Goal: Task Accomplishment & Management: Manage account settings

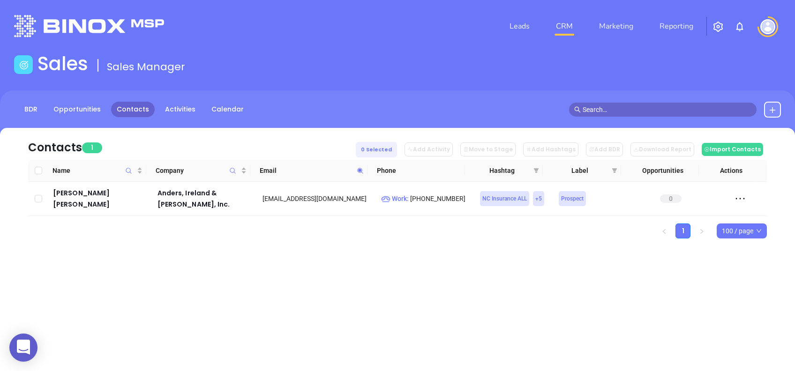
click at [356, 171] on span at bounding box center [360, 171] width 11 height 14
paste input "mericanchurchgroup-northcarolina"
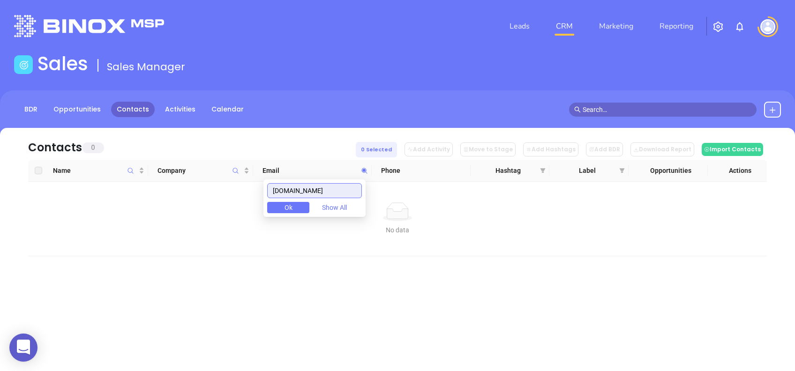
scroll to position [0, 41]
drag, startPoint x: 277, startPoint y: 186, endPoint x: 444, endPoint y: 193, distance: 166.4
click at [444, 193] on body "0 Leads CRM Marketing Reporting Financial Leads Leads Sales Sales Manager BDR O…" at bounding box center [397, 185] width 795 height 371
paste input "towneinsurance"
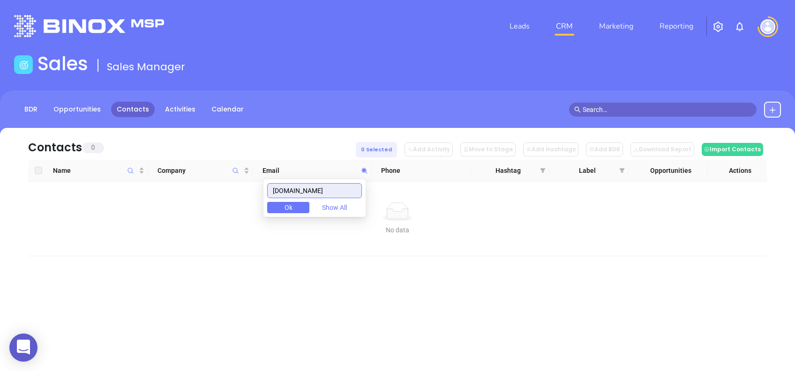
type input "towneinsurance.com"
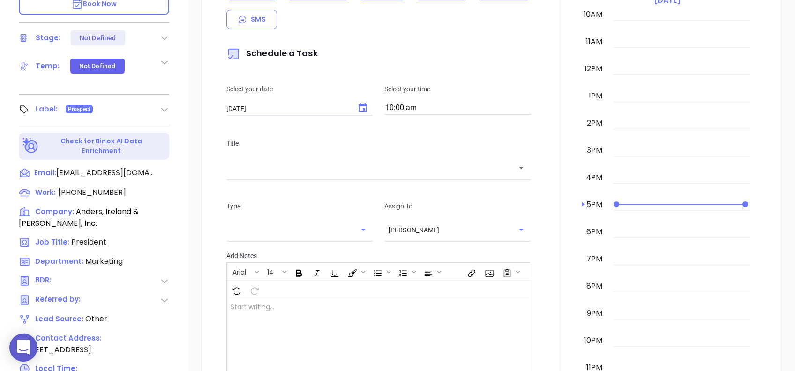
scroll to position [375, 0]
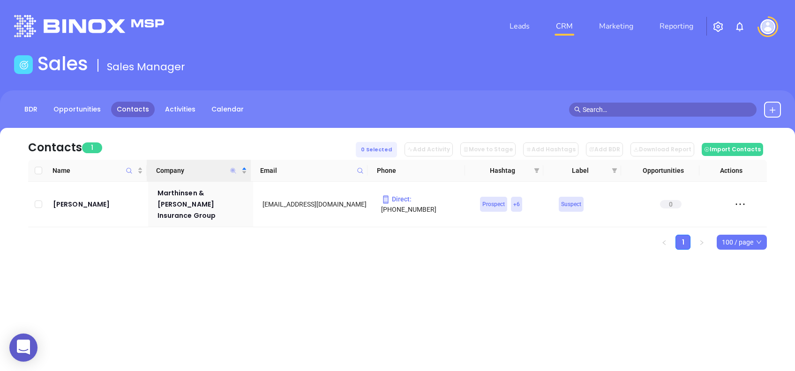
click at [232, 171] on icon "Company" at bounding box center [233, 171] width 6 height 6
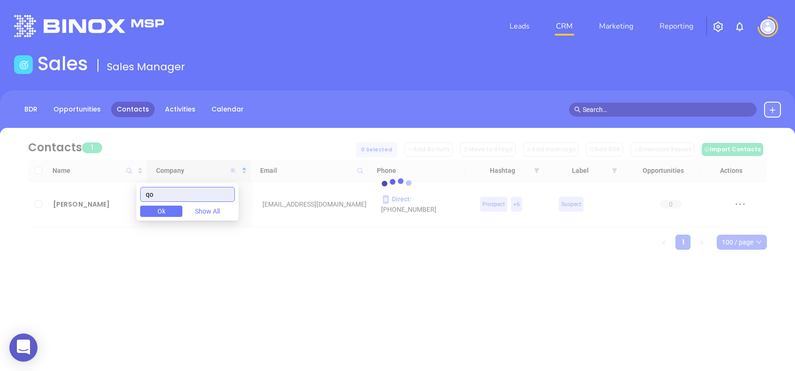
type input "q"
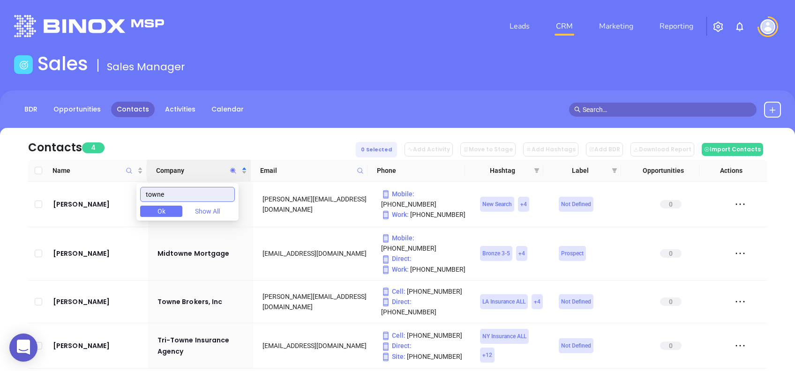
type input "towne"
click at [201, 139] on div "Contacts 4 0 Selected Add Activity Move to Stage Add Hashtags Add BDR Download …" at bounding box center [397, 144] width 738 height 32
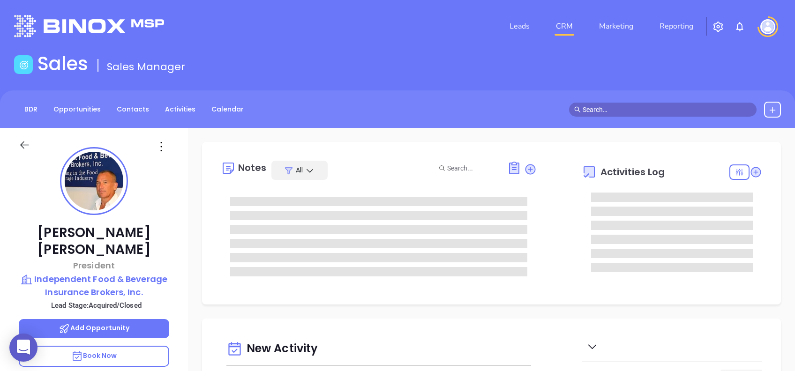
type input "[DATE]"
type input "Alejandra Lara"
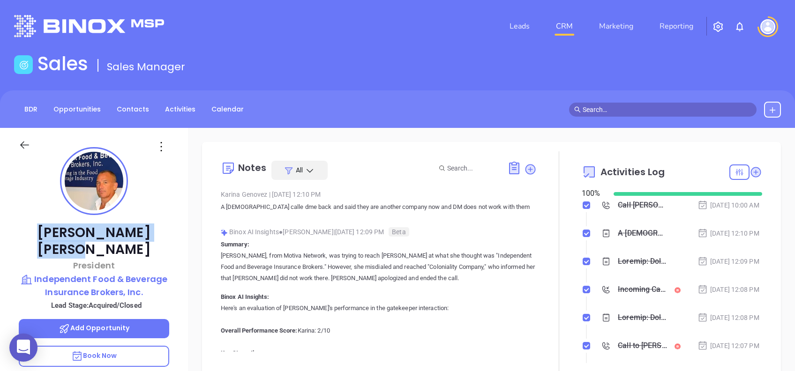
drag, startPoint x: 147, startPoint y: 231, endPoint x: 44, endPoint y: 235, distance: 103.2
click at [44, 235] on p "Michael Sabino" at bounding box center [94, 241] width 150 height 34
copy p "Michael Sabino"
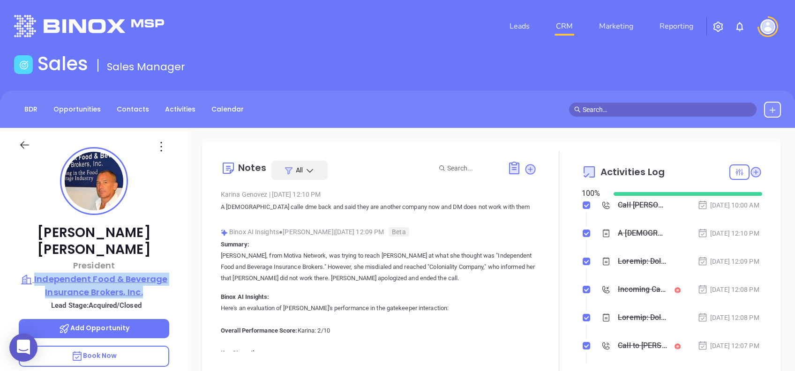
drag, startPoint x: 178, startPoint y: 275, endPoint x: 34, endPoint y: 262, distance: 144.4
click at [34, 262] on div "Michael Sabino President Independent Food & Beverage Insurance Brokers, Inc. Le…" at bounding box center [94, 360] width 188 height 464
copy p "Independent Food & Beverage Insurance Brokers, Inc."
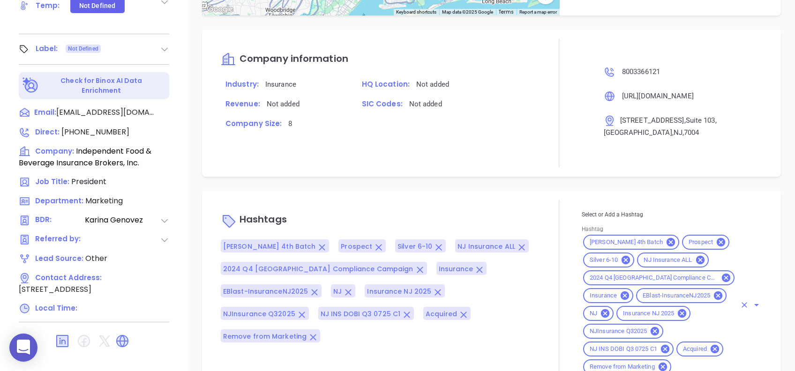
scroll to position [699, 0]
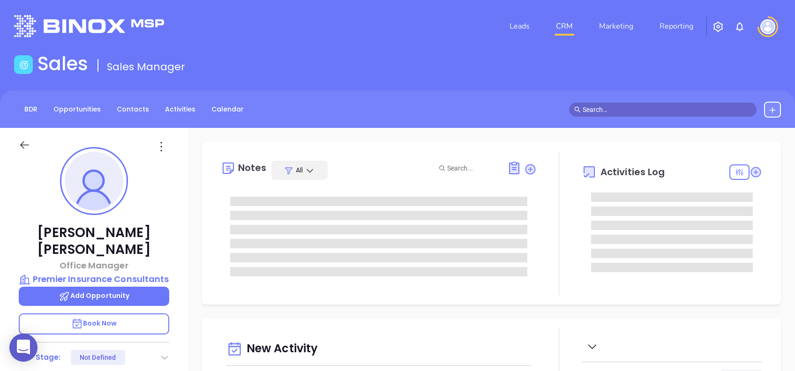
type input "[DATE]"
type input "[PERSON_NAME]"
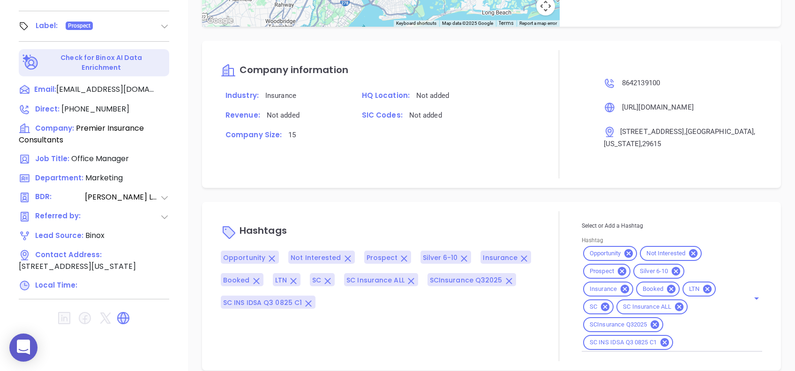
scroll to position [412, 0]
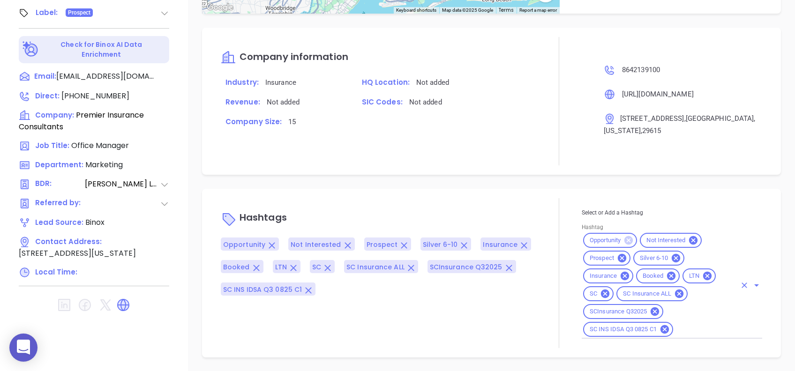
click at [624, 237] on icon at bounding box center [628, 240] width 8 height 8
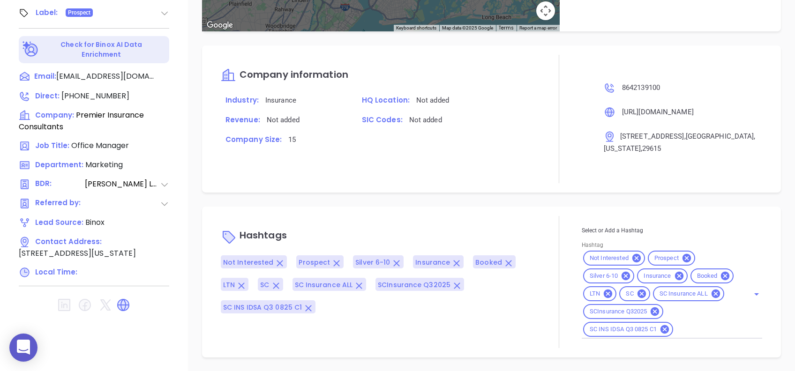
scroll to position [676, 0]
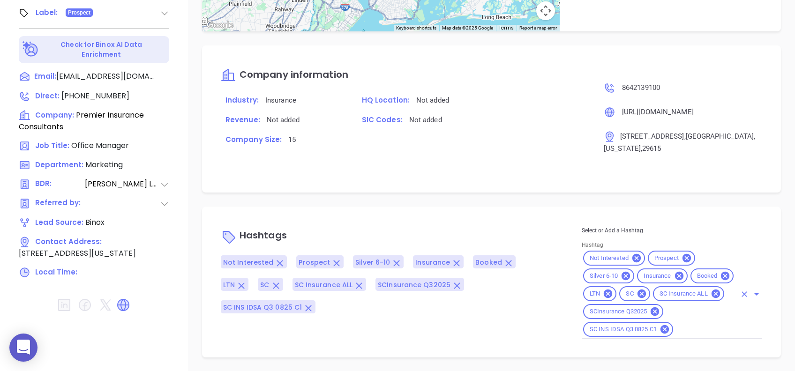
click at [687, 332] on input "Hashtag" at bounding box center [704, 330] width 61 height 12
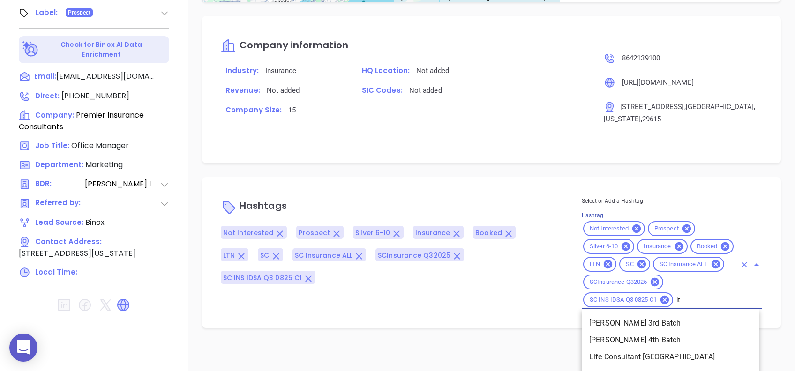
type input "ltn"
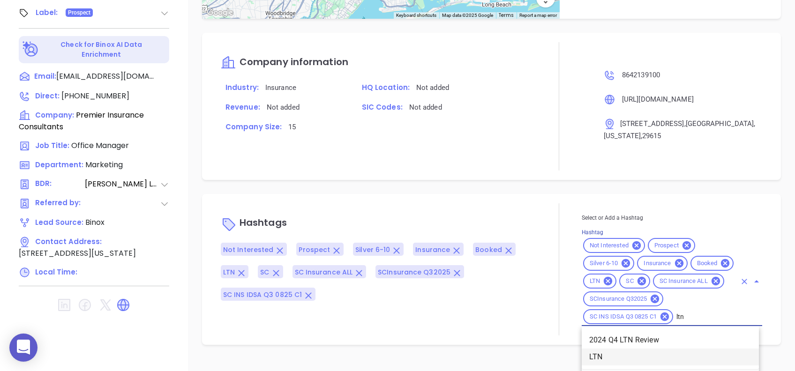
click at [647, 365] on li "LTN" at bounding box center [669, 357] width 177 height 17
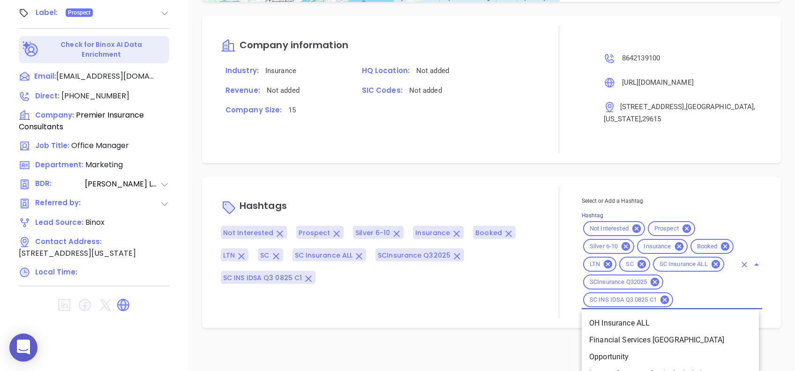
click at [700, 306] on input "Hashtag" at bounding box center [704, 300] width 61 height 12
type input "ltn"
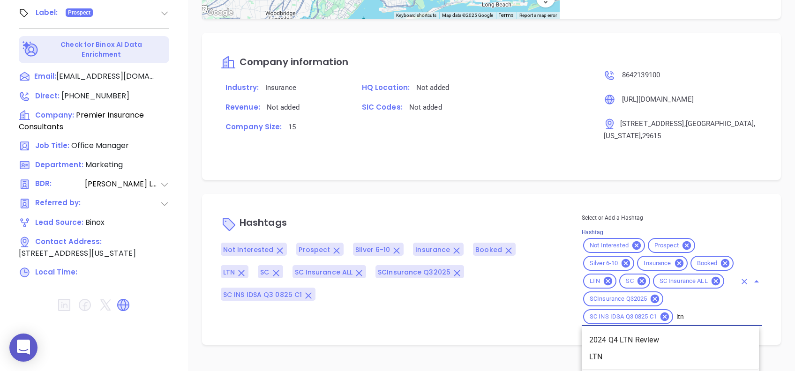
scroll to position [688, 0]
click at [610, 355] on li "LTN" at bounding box center [669, 357] width 177 height 17
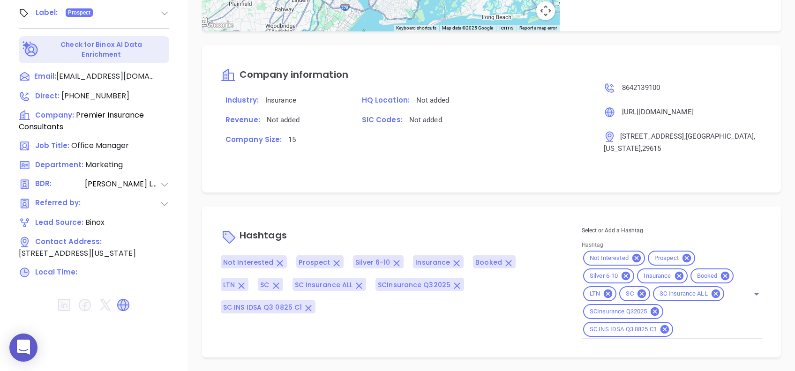
click at [547, 207] on div "Hashtags Not Interested Prospect Silver 6-10 Insurance Booked LTN SC SC Insuran…" at bounding box center [491, 282] width 579 height 151
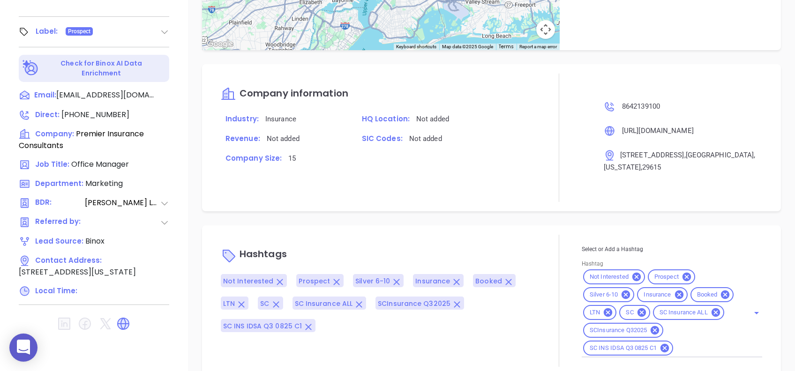
scroll to position [412, 0]
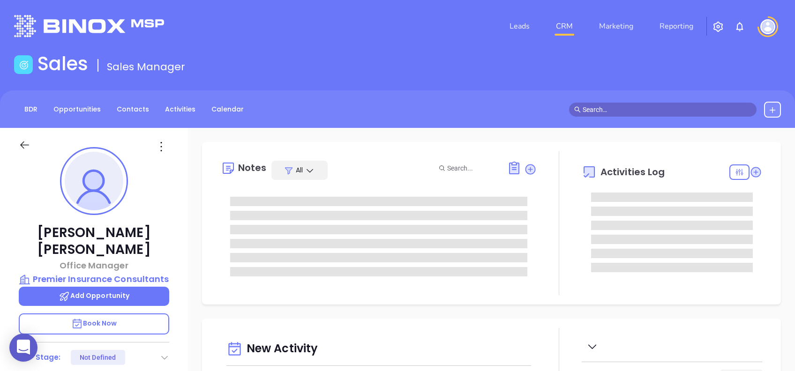
scroll to position [273, 0]
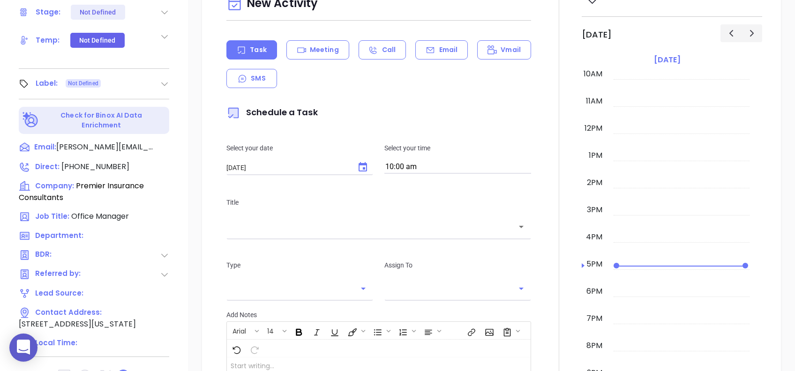
type input "[PERSON_NAME]"
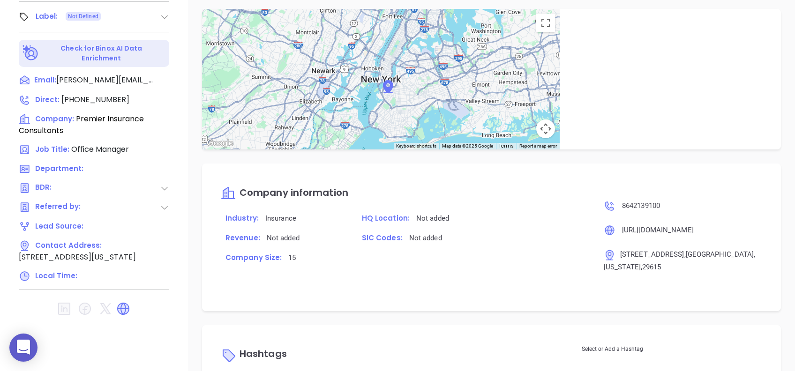
scroll to position [727, 0]
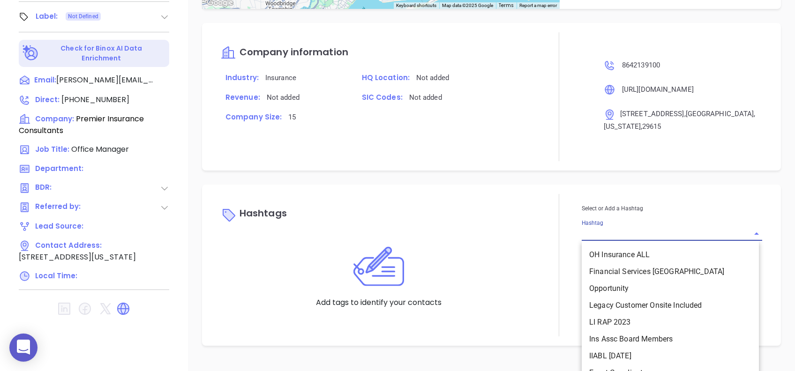
click at [611, 241] on input "Hashtag" at bounding box center [658, 234] width 154 height 14
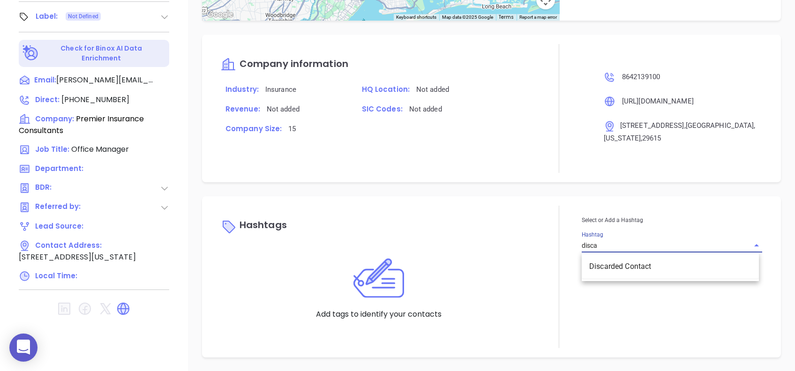
type input "discar"
click at [611, 260] on li "Discarded Contact" at bounding box center [669, 266] width 177 height 17
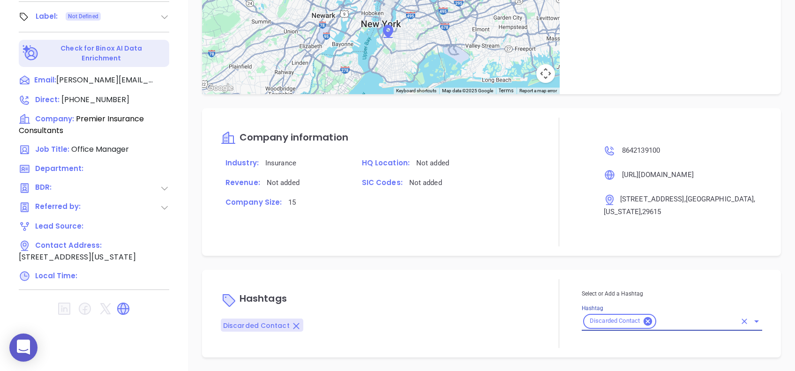
scroll to position [654, 0]
click at [589, 248] on div "Company information Industry: Insurance HQ Location: Not added Revenue: Not add…" at bounding box center [491, 181] width 579 height 147
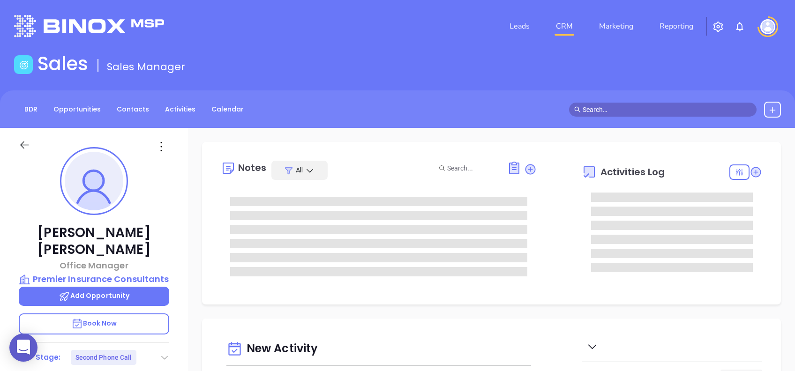
type input "[PERSON_NAME]"
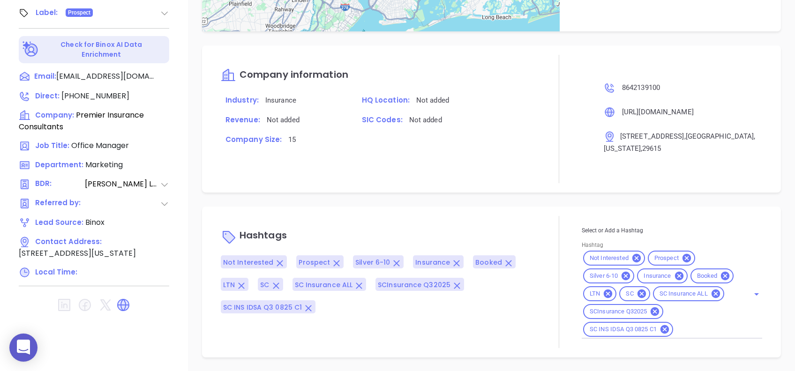
scroll to position [676, 0]
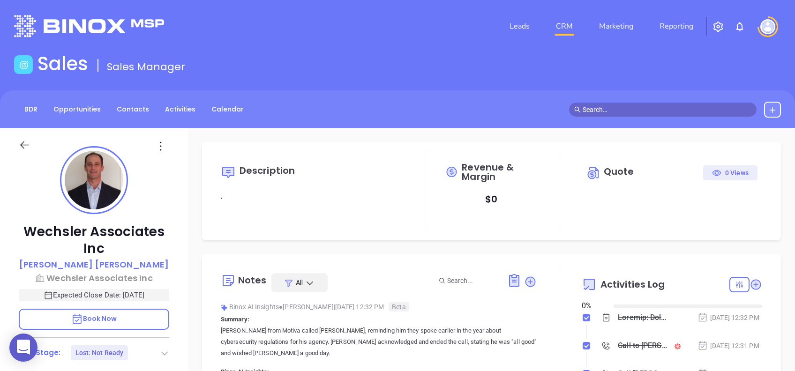
type input "[DATE]"
click at [106, 262] on p "Jared Becker" at bounding box center [93, 264] width 149 height 13
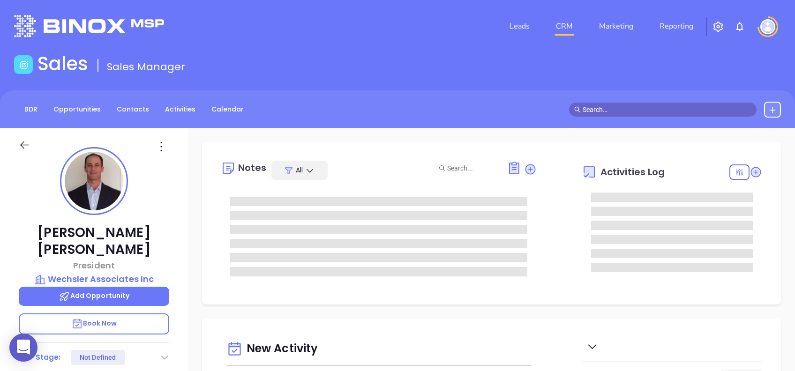
type input "08/13/2025"
type input "Alejandra Lara"
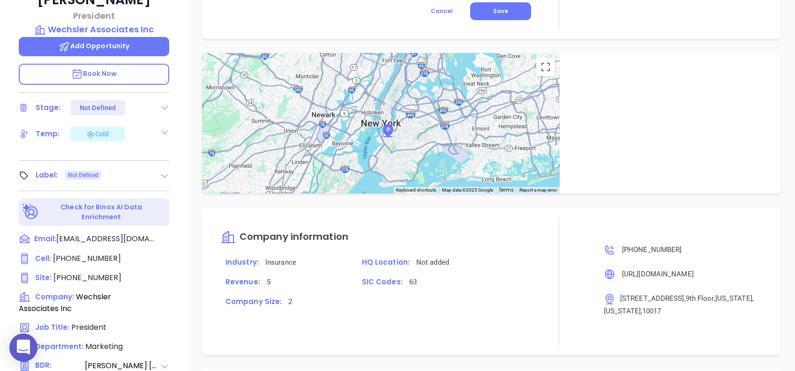
scroll to position [412, 0]
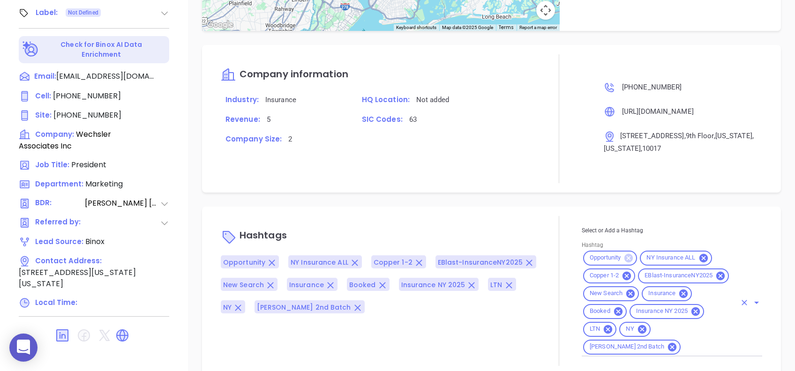
click at [624, 253] on icon at bounding box center [628, 257] width 8 height 8
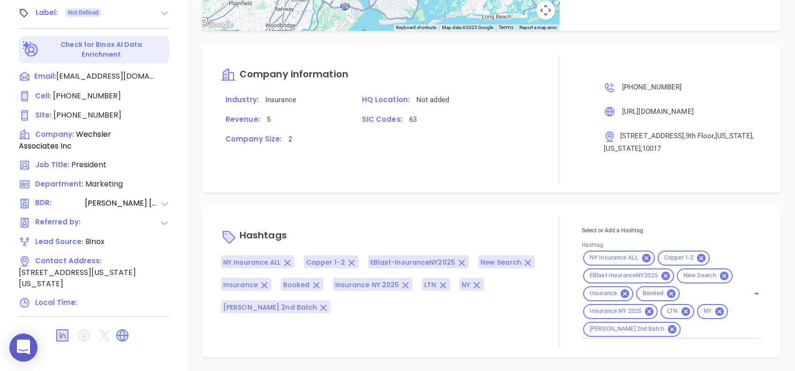
click at [551, 199] on div "Opportunities New Opportunity Opp Name Revenue Status Stage Expected Close Date…" at bounding box center [491, 44] width 607 height 656
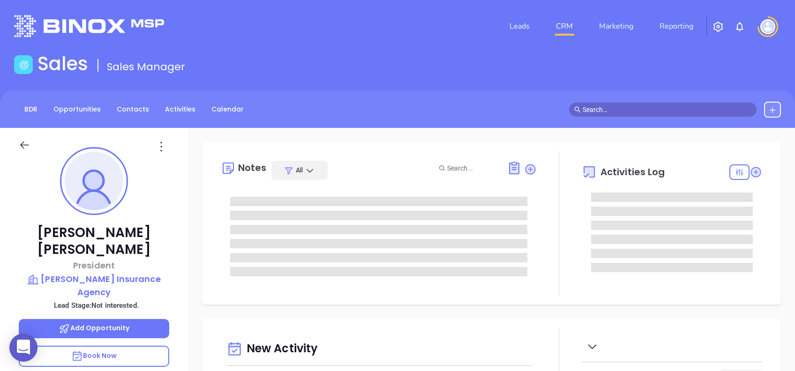
type input "[DATE]"
type input "[PERSON_NAME]"
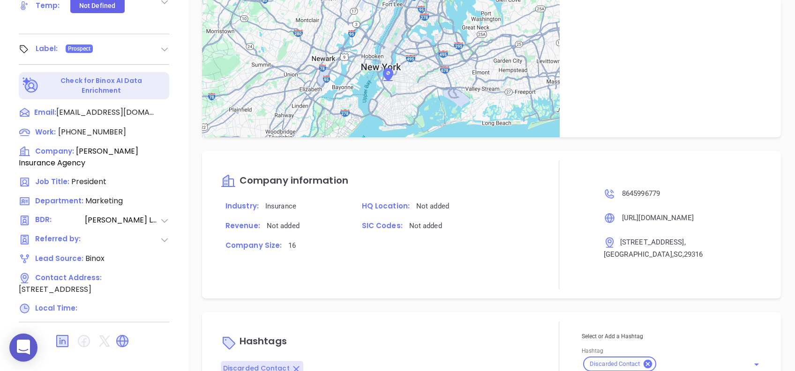
scroll to position [582, 0]
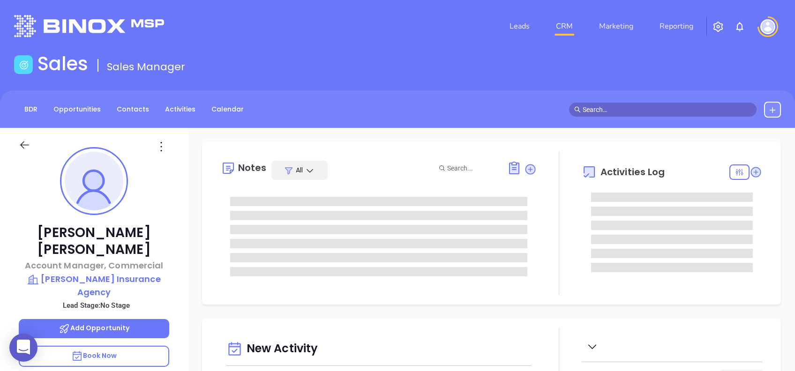
type input "[DATE]"
type input "[PERSON_NAME]"
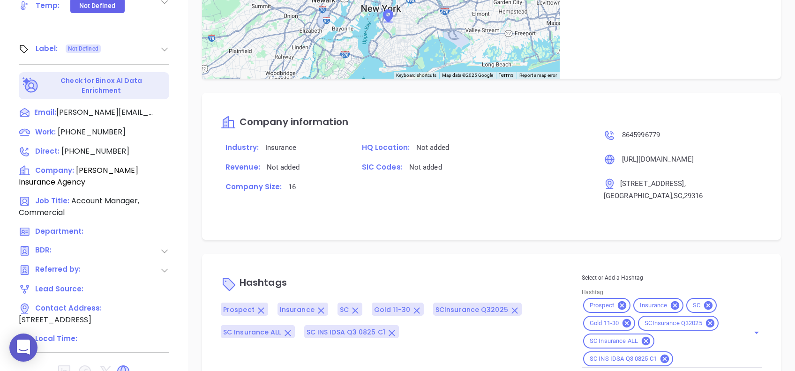
scroll to position [546, 0]
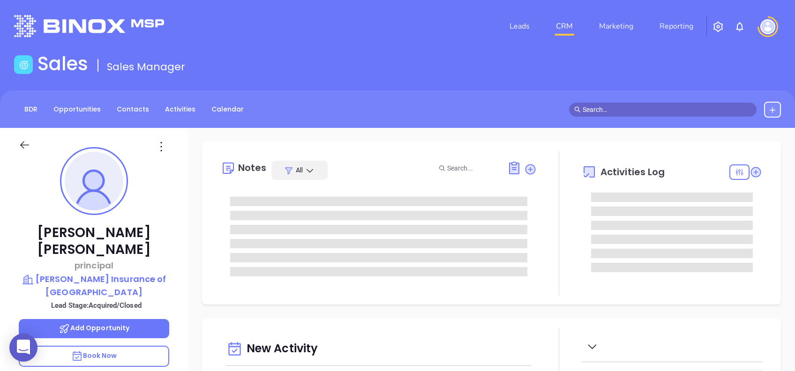
type input "[DATE]"
type input "[PERSON_NAME]"
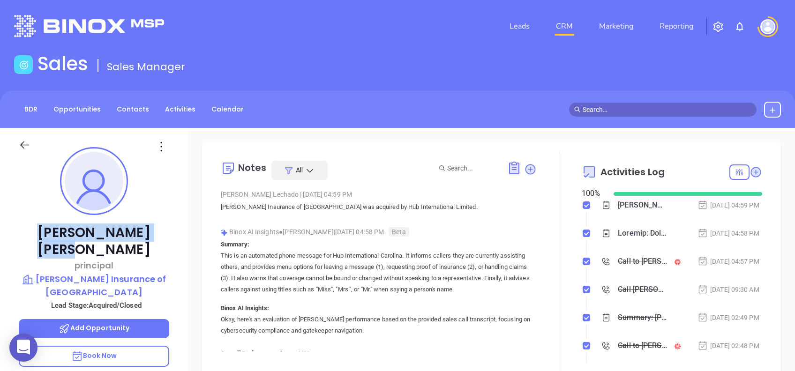
drag, startPoint x: 124, startPoint y: 233, endPoint x: 65, endPoint y: 230, distance: 59.1
click at [65, 230] on p "[PERSON_NAME]" at bounding box center [94, 241] width 150 height 34
copy p "[PERSON_NAME]"
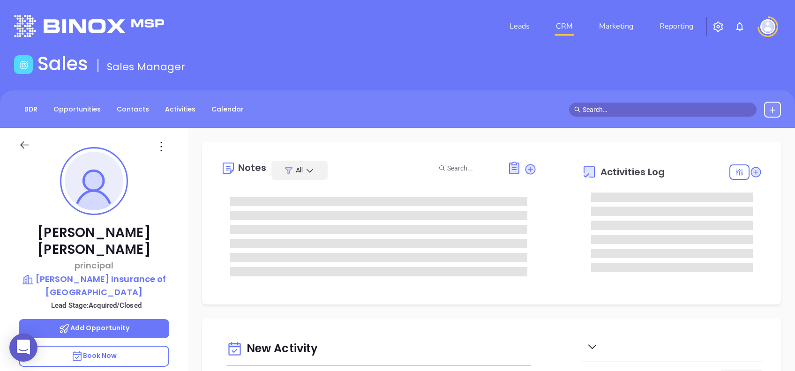
type input "[DATE]"
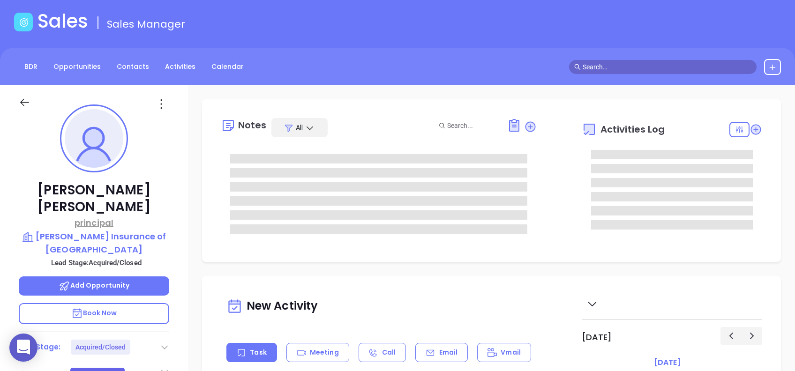
scroll to position [62, 0]
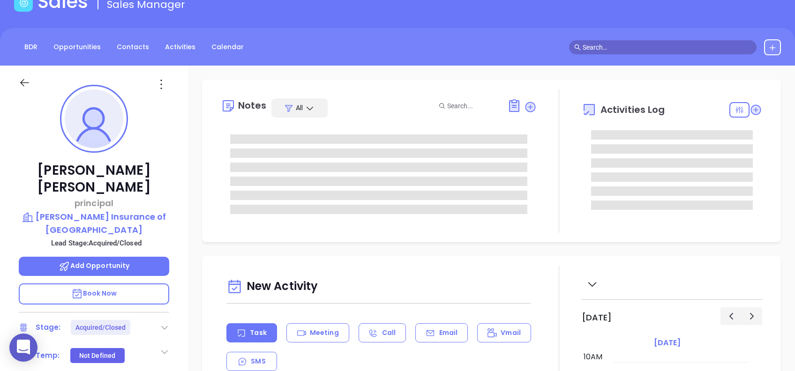
type input "[PERSON_NAME]"
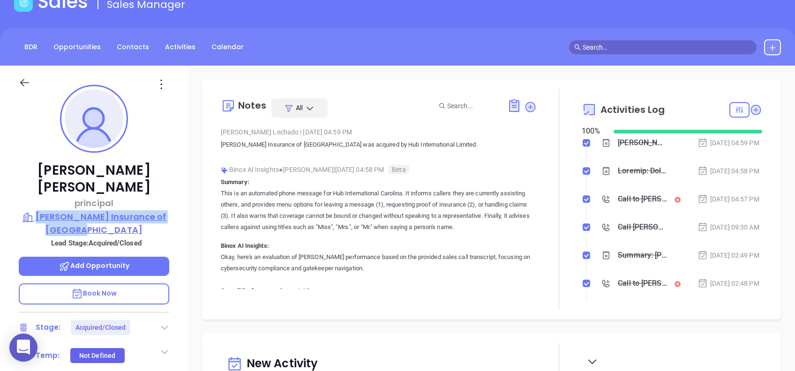
drag, startPoint x: 179, startPoint y: 214, endPoint x: 39, endPoint y: 199, distance: 140.9
click at [39, 199] on div "[PERSON_NAME] principal [PERSON_NAME] Insurance of [GEOGRAPHIC_DATA] Lead Stage…" at bounding box center [94, 298] width 188 height 464
copy p "[PERSON_NAME] Insurance of [GEOGRAPHIC_DATA]"
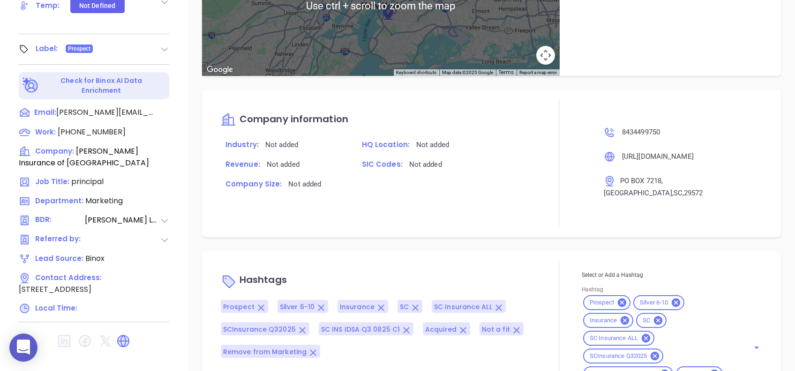
scroll to position [651, 0]
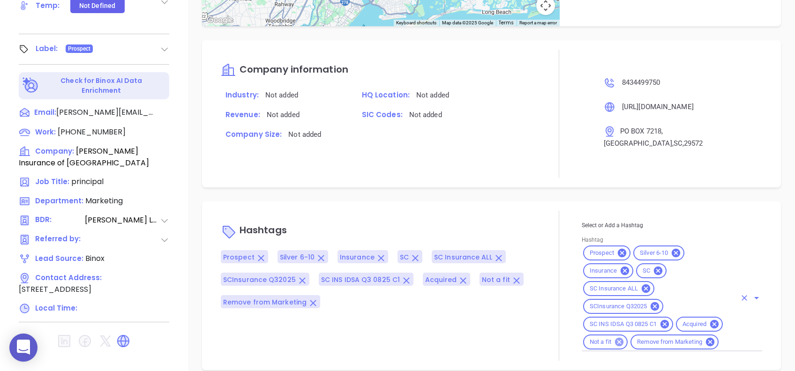
click at [614, 337] on icon at bounding box center [619, 342] width 10 height 10
click at [474, 180] on div "Notes All Lucy Lechado | Aug 12, 2025 04:59 PM Tilghman Insurance of Myrtle Bea…" at bounding box center [491, 44] width 607 height 656
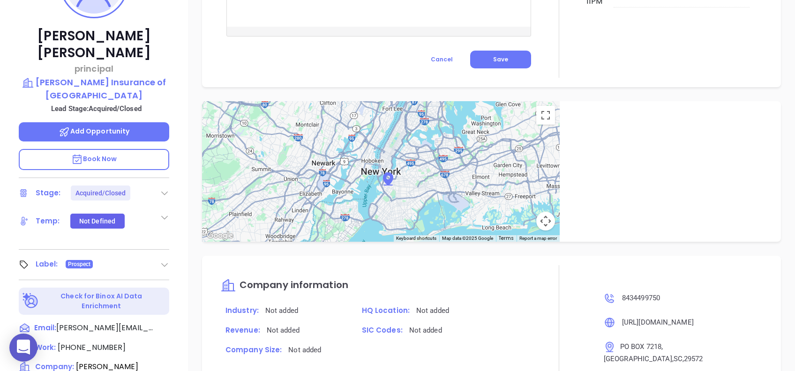
scroll to position [225, 0]
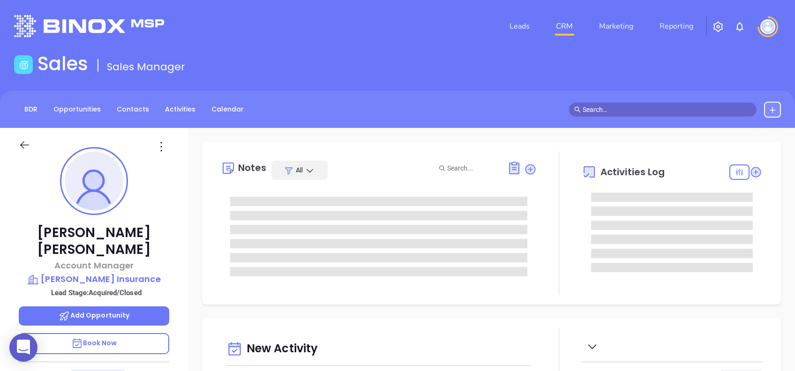
type input "[DATE]"
type input "[PERSON_NAME]"
drag, startPoint x: 161, startPoint y: 227, endPoint x: 33, endPoint y: 228, distance: 128.4
click at [33, 228] on p "Melanie Chitwood" at bounding box center [94, 241] width 150 height 34
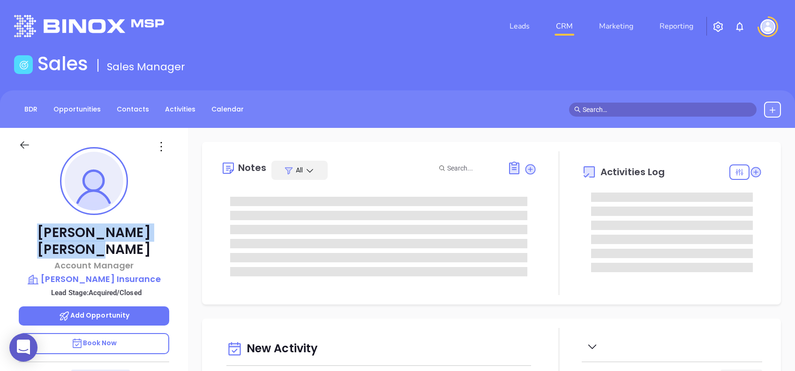
copy p "Melanie Chitwood"
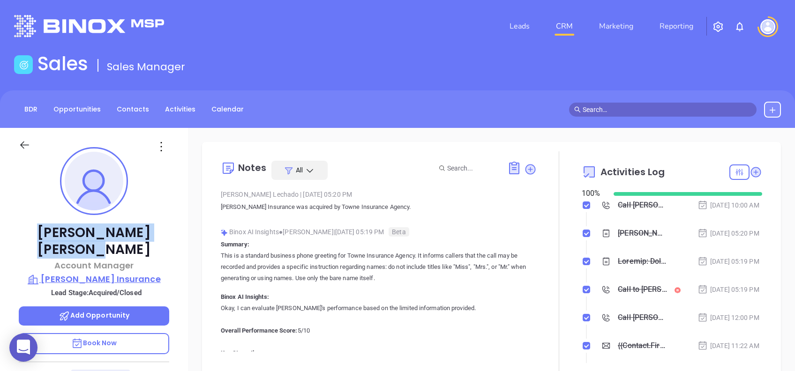
drag, startPoint x: 180, startPoint y: 259, endPoint x: 45, endPoint y: 258, distance: 135.9
click at [45, 258] on div "Melanie Chitwood Account Manager George Johnson Insurance Lead Stage: Acquired/…" at bounding box center [94, 360] width 188 height 464
copy p "George Johnson Insurance"
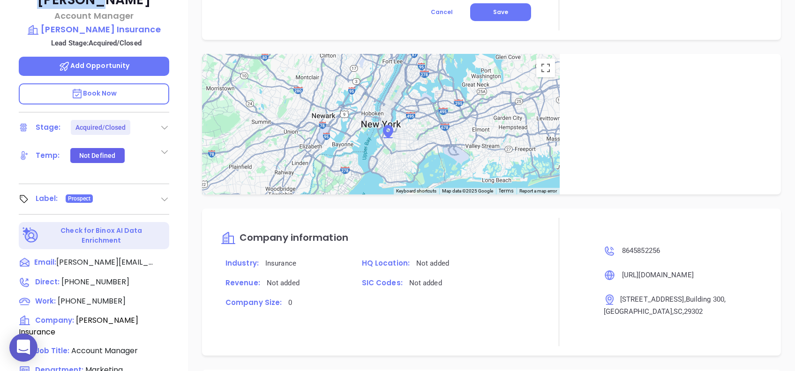
scroll to position [412, 0]
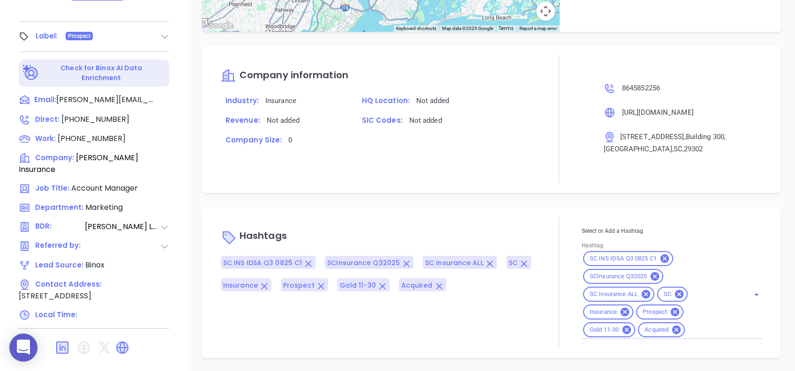
click at [461, 207] on div "Hashtags SC INS IDSA Q3 0825 C1 SCInsurance Q32025 SC Insurance ALL SC Insuranc…" at bounding box center [491, 282] width 579 height 151
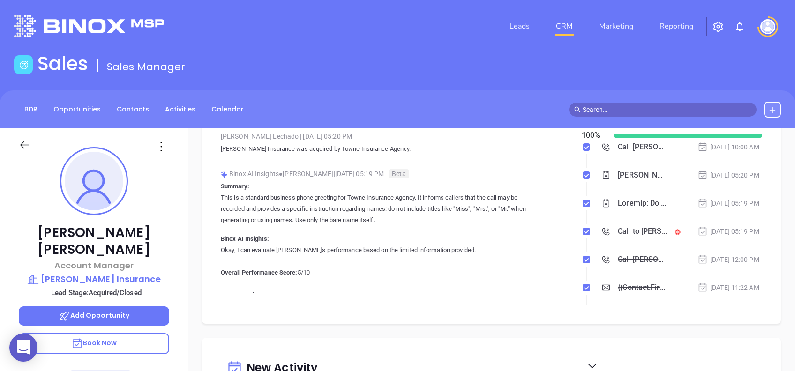
scroll to position [0, 0]
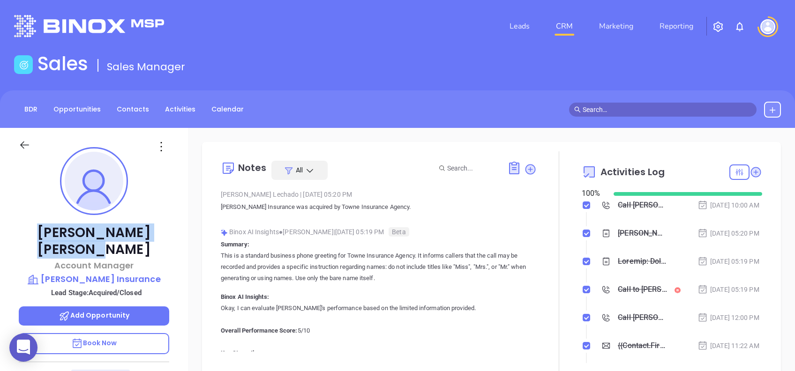
drag, startPoint x: 157, startPoint y: 230, endPoint x: 37, endPoint y: 239, distance: 120.3
click at [37, 239] on p "Melanie Chitwood" at bounding box center [94, 241] width 150 height 34
copy p "Melanie Chitwood"
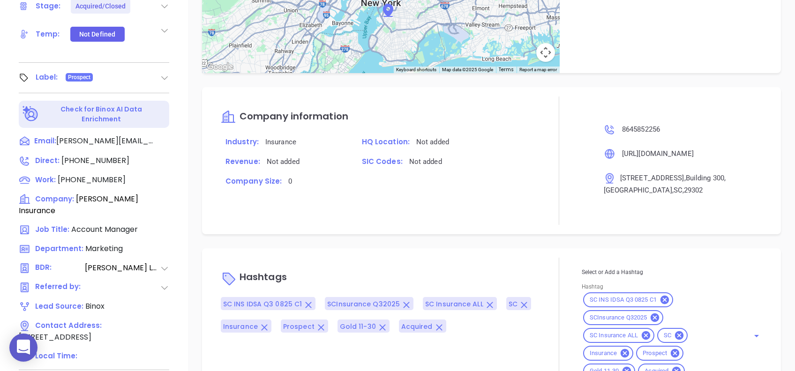
scroll to position [412, 0]
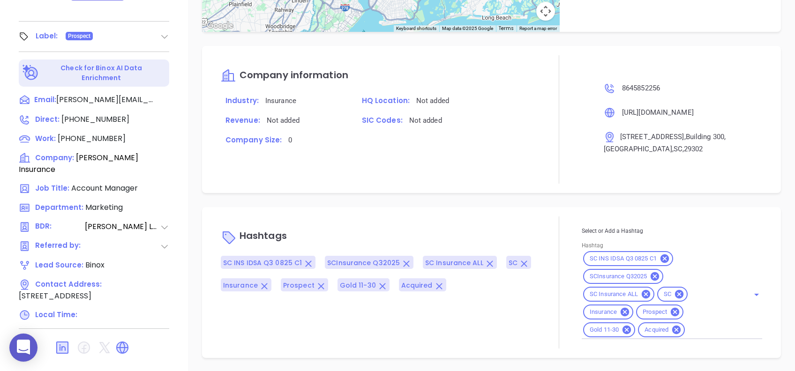
click at [326, 184] on div "Company information Industry: Insurance HQ Location: Not added Revenue: Not add…" at bounding box center [491, 119] width 579 height 147
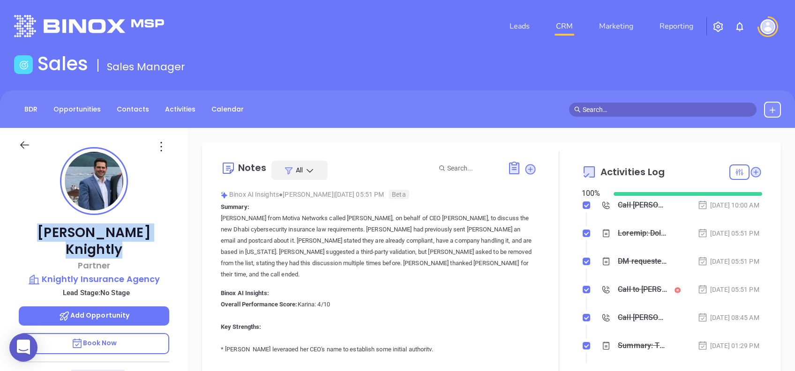
drag, startPoint x: 149, startPoint y: 229, endPoint x: 46, endPoint y: 229, distance: 103.5
click at [46, 229] on p "Sean Knightly" at bounding box center [94, 241] width 150 height 34
copy p "Sean Knightly"
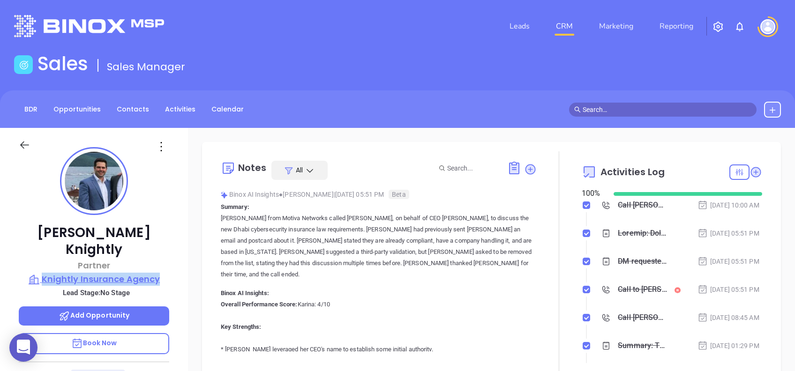
drag, startPoint x: 173, startPoint y: 261, endPoint x: 44, endPoint y: 261, distance: 128.8
click at [44, 261] on div "Sean Knightly Partner Knightly Insurance Agency Lead Stage: No Stage Add Opport…" at bounding box center [94, 360] width 188 height 464
copy p "Knightly Insurance Agency"
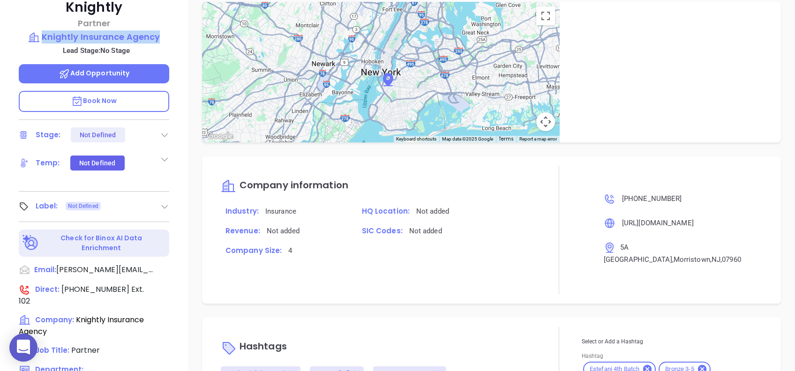
scroll to position [412, 0]
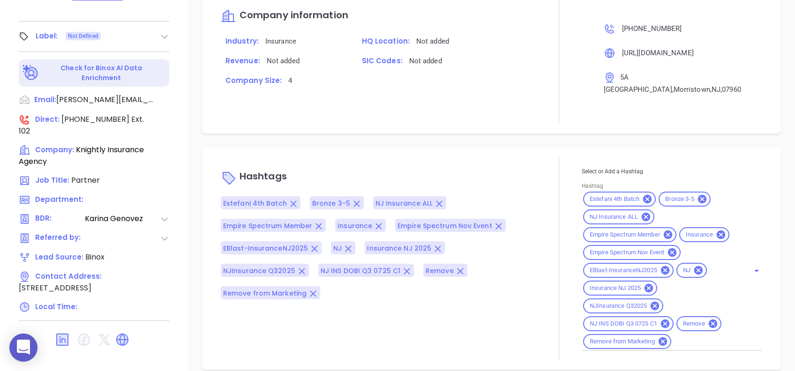
click at [197, 320] on div "Notes All Binox AI Insights ● Karina Genovez | Aug 12, 2025 05:51 PM Beta Summa…" at bounding box center [491, 44] width 607 height 656
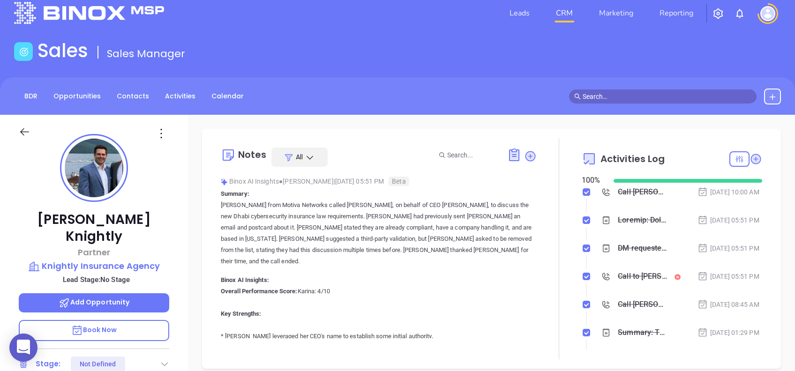
scroll to position [0, 0]
